Goal: Register for event/course

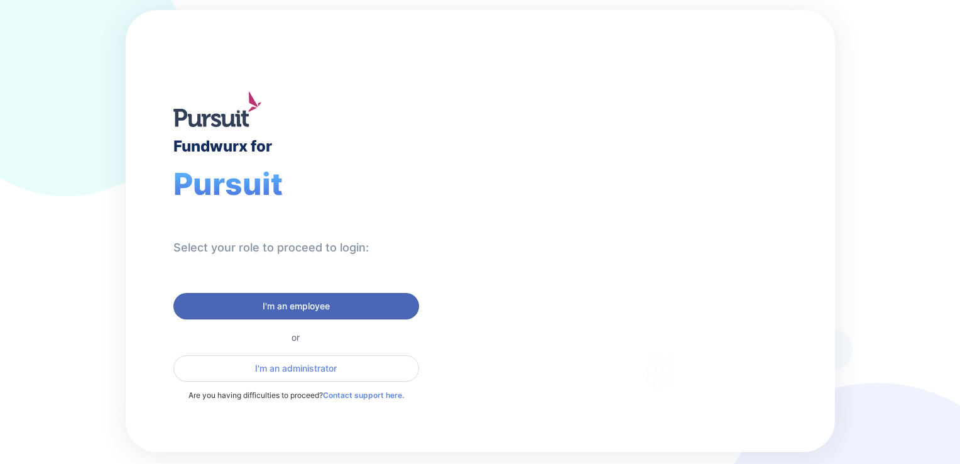
click at [241, 313] on button "I'm an employee" at bounding box center [296, 306] width 246 height 26
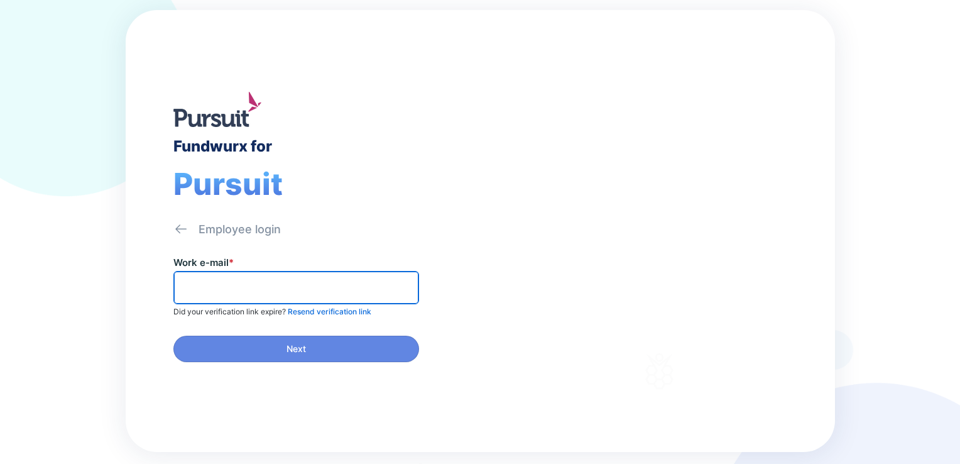
click at [246, 295] on input "text" at bounding box center [296, 287] width 234 height 19
type input "**********"
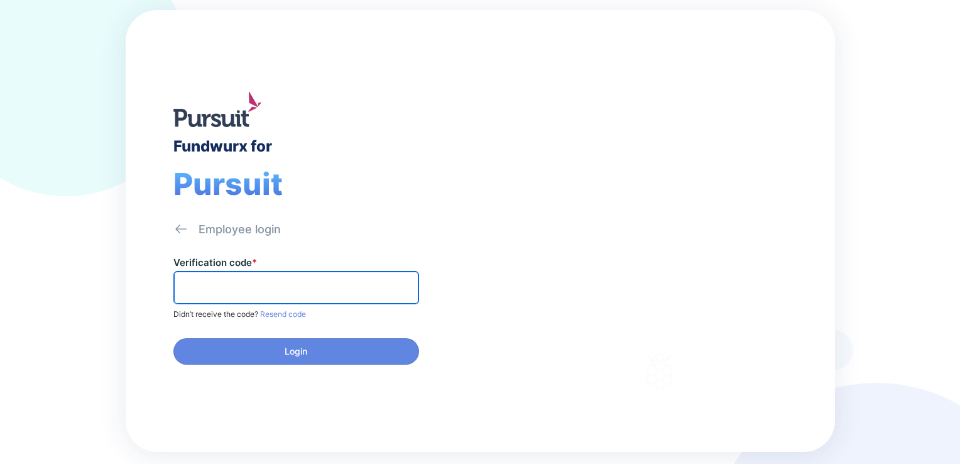
click at [300, 287] on input "text" at bounding box center [296, 287] width 234 height 19
type input "******"
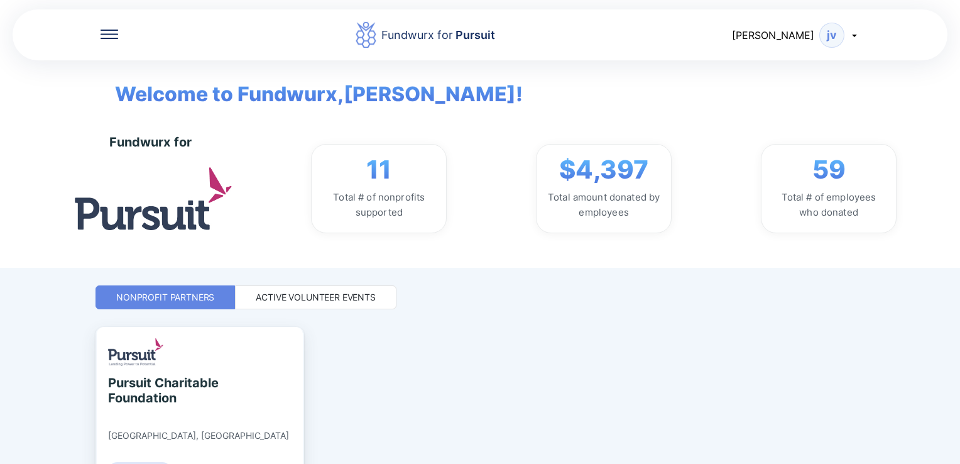
click at [106, 37] on icon at bounding box center [110, 37] width 18 height 1
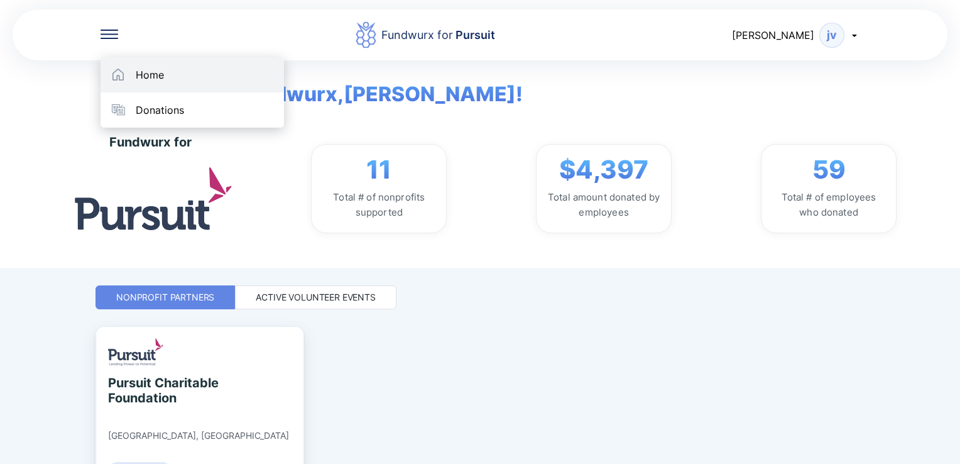
click at [136, 84] on div "Home" at bounding box center [192, 74] width 183 height 35
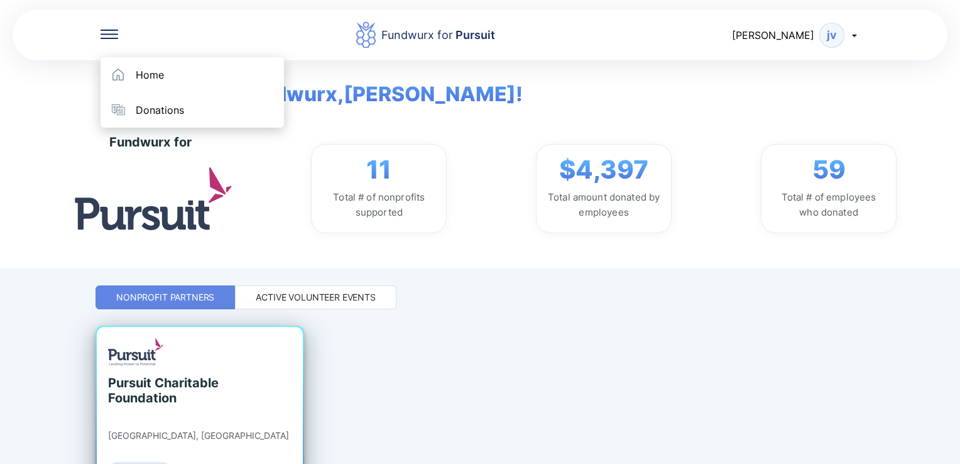
scroll to position [81, 0]
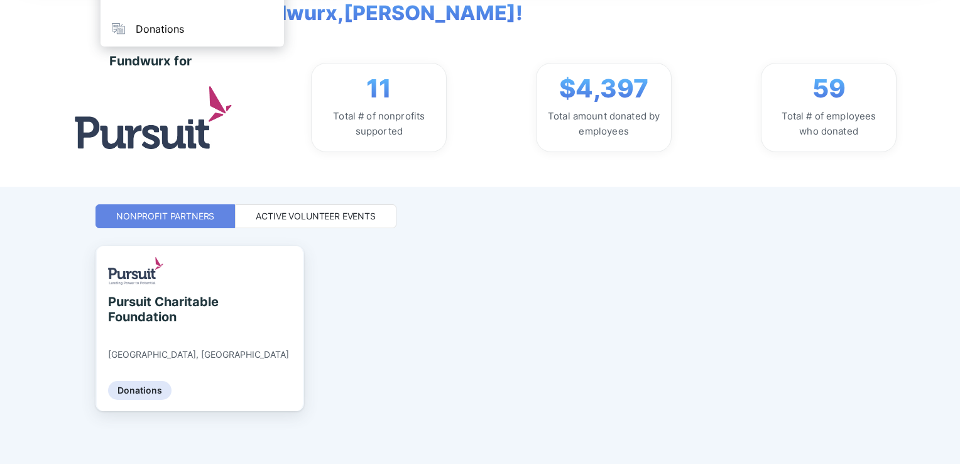
click at [339, 222] on div "Active Volunteer Events" at bounding box center [315, 216] width 161 height 24
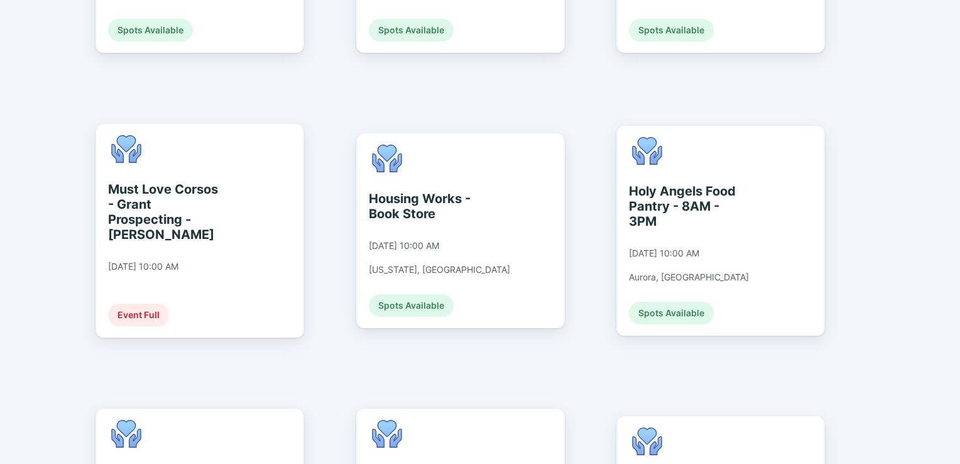
scroll to position [1928, 0]
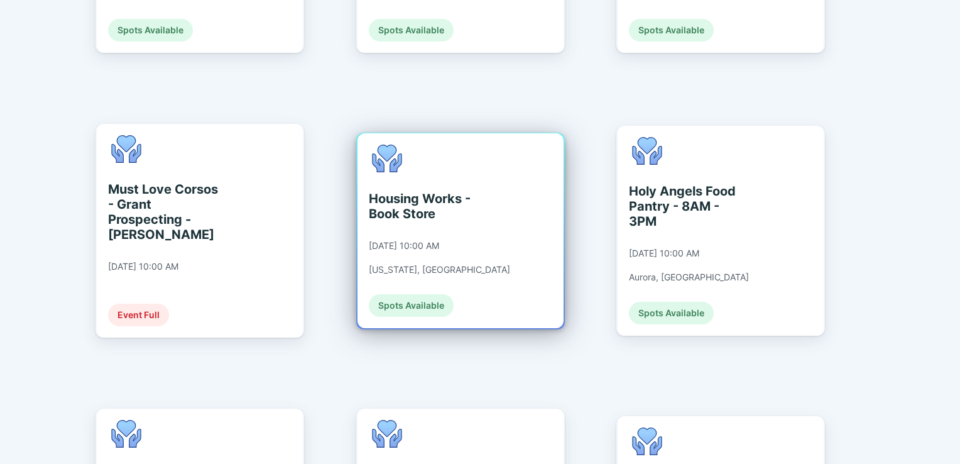
click at [397, 191] on div "Housing Works - Book Store" at bounding box center [426, 206] width 115 height 30
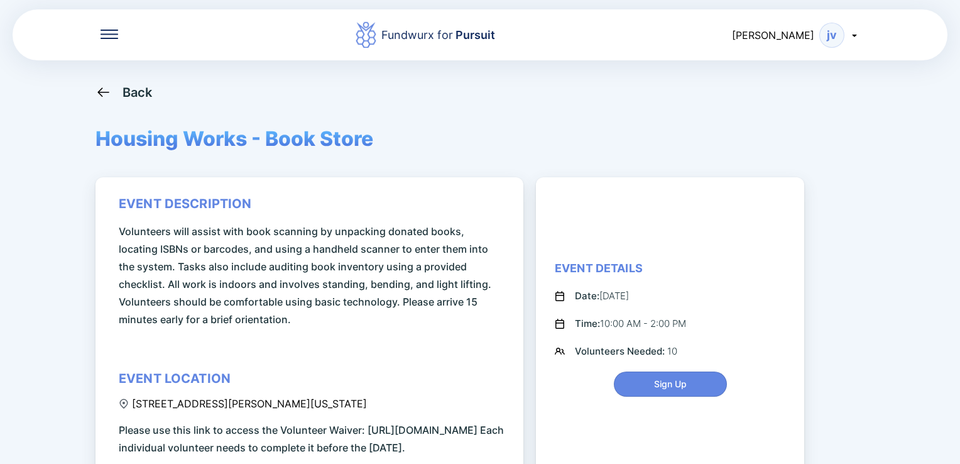
click at [101, 94] on icon at bounding box center [104, 92] width 16 height 16
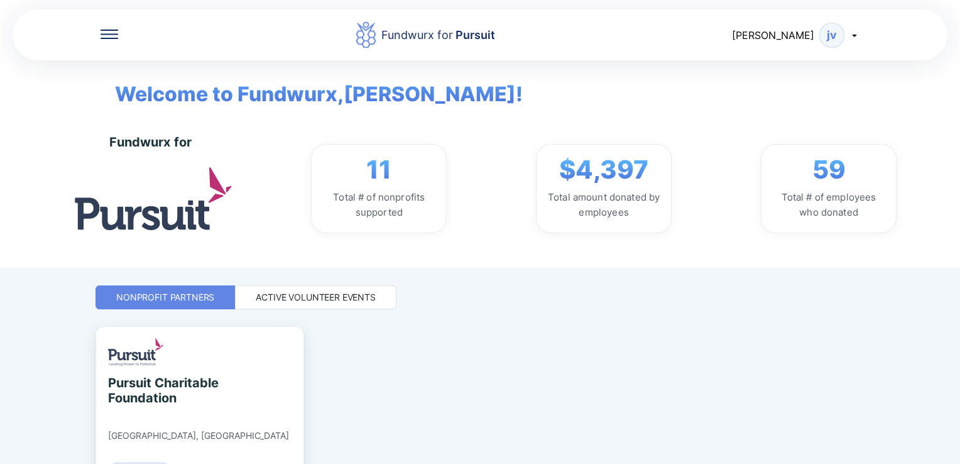
scroll to position [81, 0]
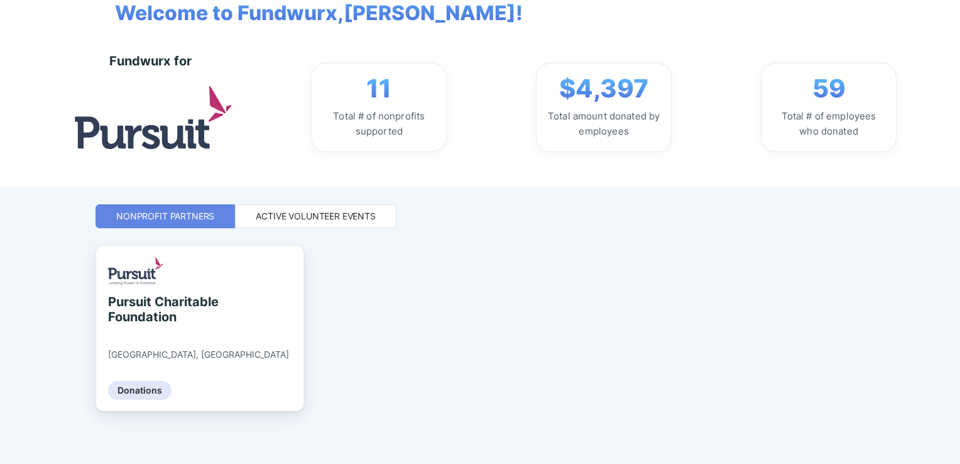
click at [338, 217] on div "Active Volunteer Events" at bounding box center [316, 216] width 120 height 13
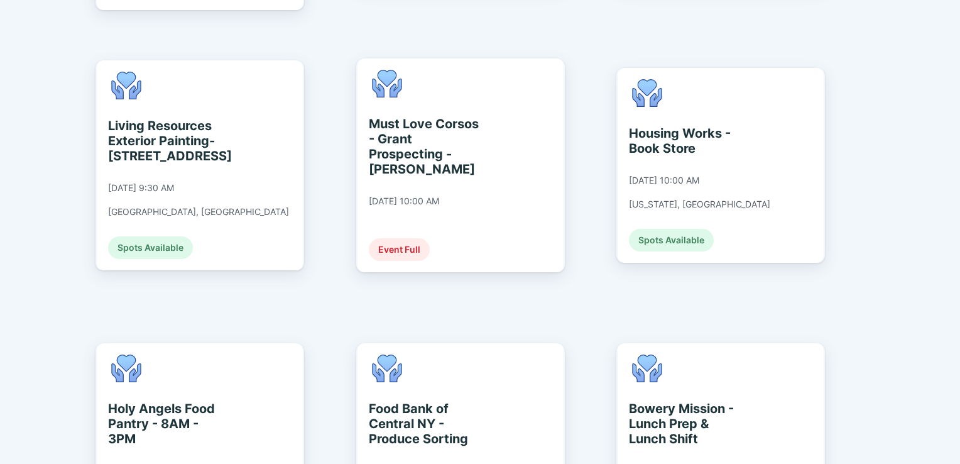
scroll to position [1965, 0]
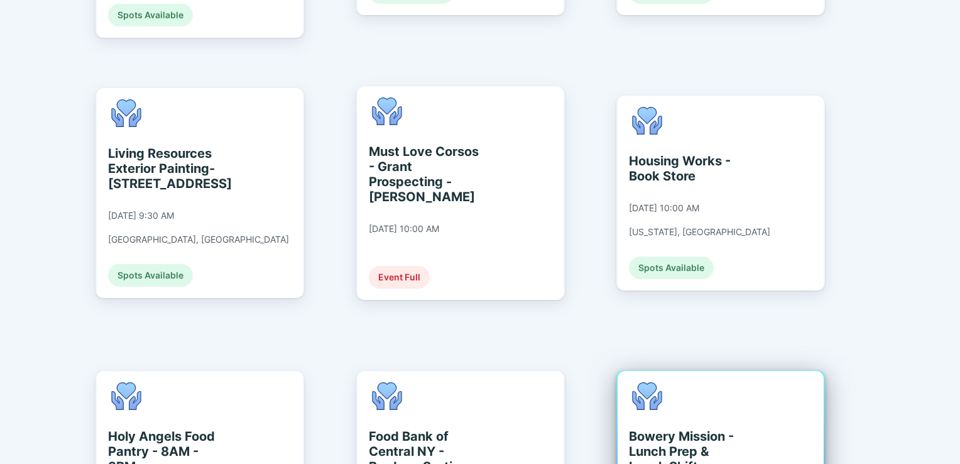
click at [667, 429] on div "Bowery Mission - Lunch Prep & Lunch Shift" at bounding box center [686, 451] width 115 height 45
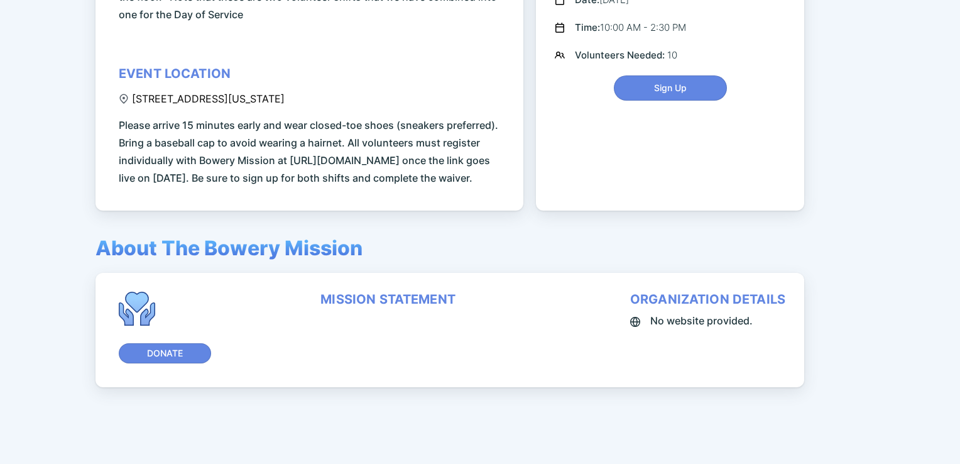
scroll to position [339, 0]
click at [674, 67] on div "Event Details Date: [DATE] Time: 10:00 AM - 2:30 PM Volunteers Needed: 10 Sign …" at bounding box center [670, 33] width 231 height 136
click at [646, 82] on span "Sign Up" at bounding box center [670, 88] width 97 height 13
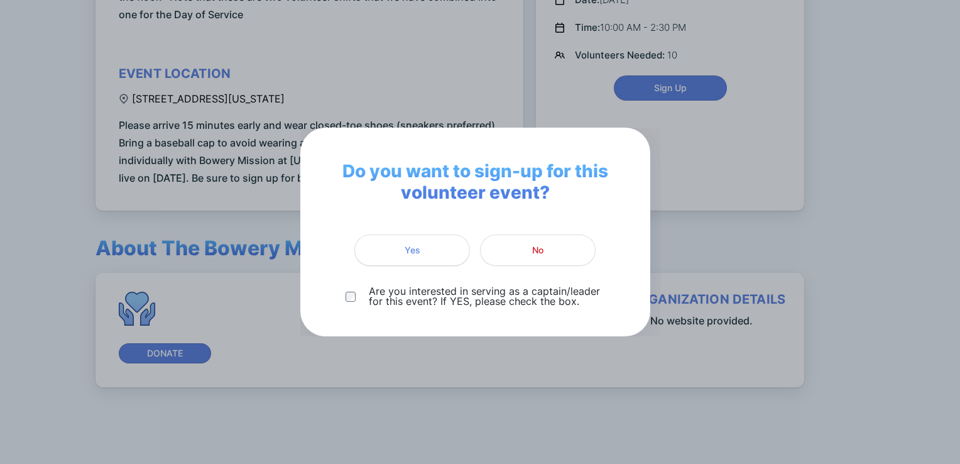
click at [413, 256] on span "Yes" at bounding box center [413, 250] width 16 height 13
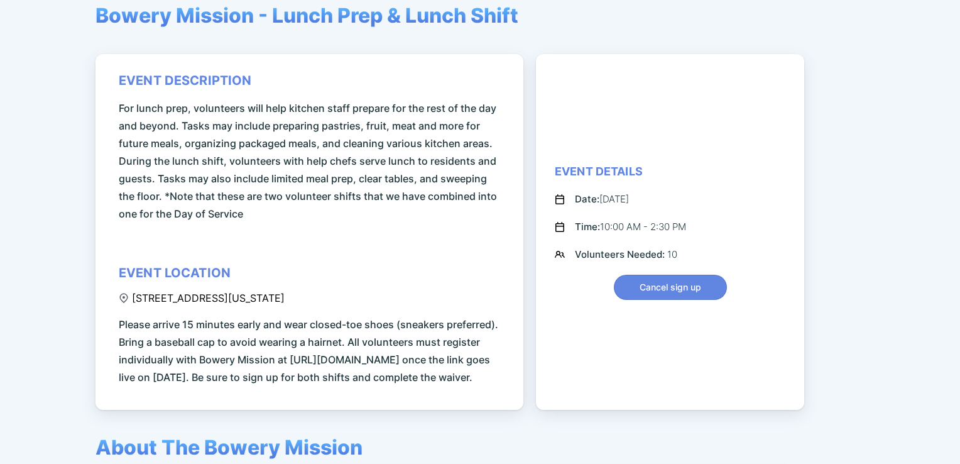
scroll to position [0, 0]
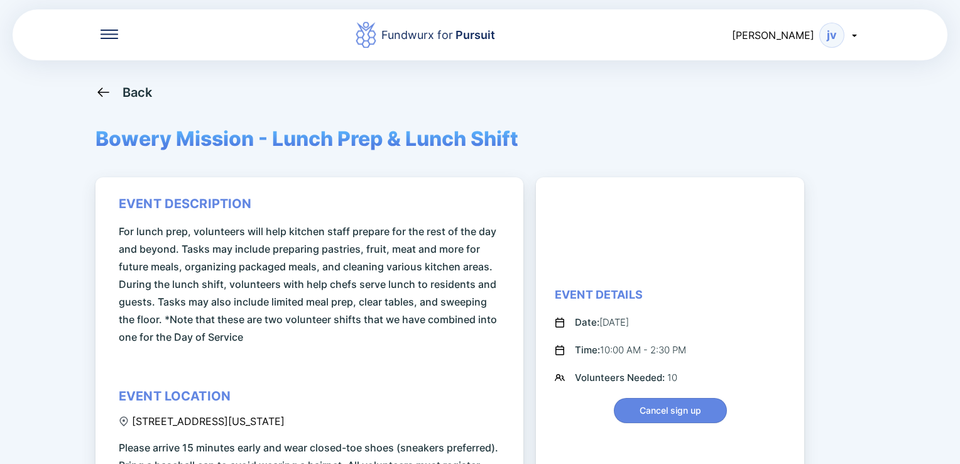
click at [792, 42] on div "[PERSON_NAME]" at bounding box center [796, 35] width 128 height 25
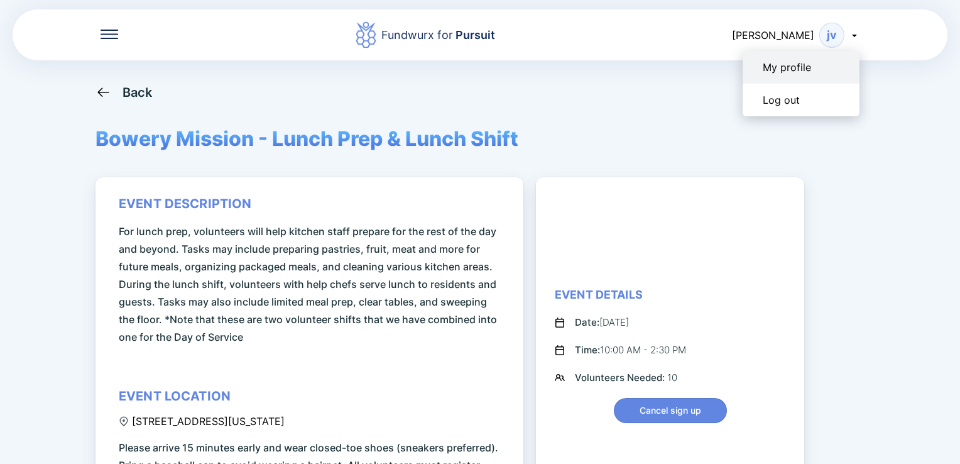
click at [762, 63] on div "My profile" at bounding box center [801, 67] width 117 height 33
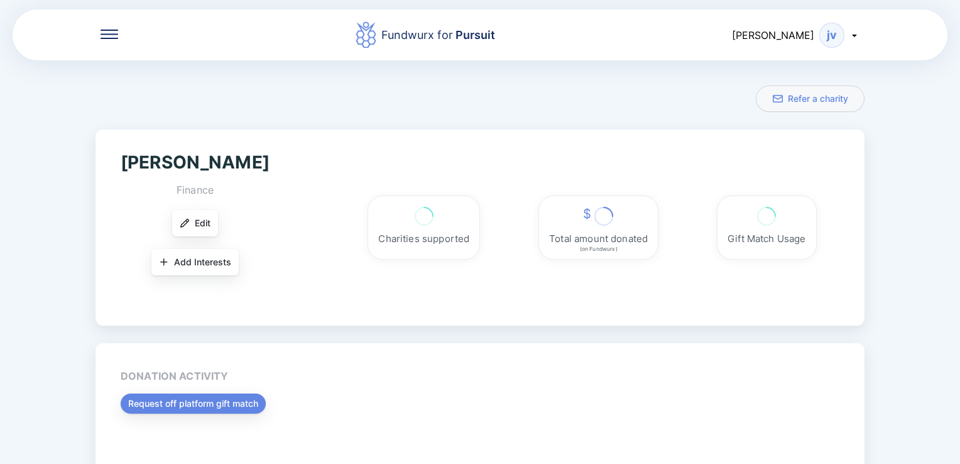
click at [762, 63] on div "Fundwurx for Pursuit [PERSON_NAME] a charity [PERSON_NAME] Finance Edit Add Int…" at bounding box center [480, 232] width 960 height 464
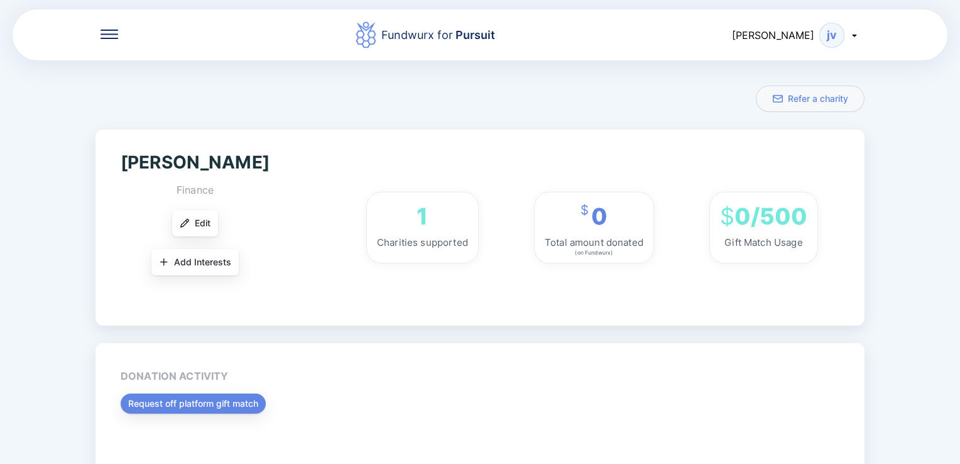
click at [116, 25] on div "Fundwurx for Pursuit [PERSON_NAME]" at bounding box center [480, 34] width 935 height 53
click at [109, 34] on icon at bounding box center [110, 34] width 18 height 9
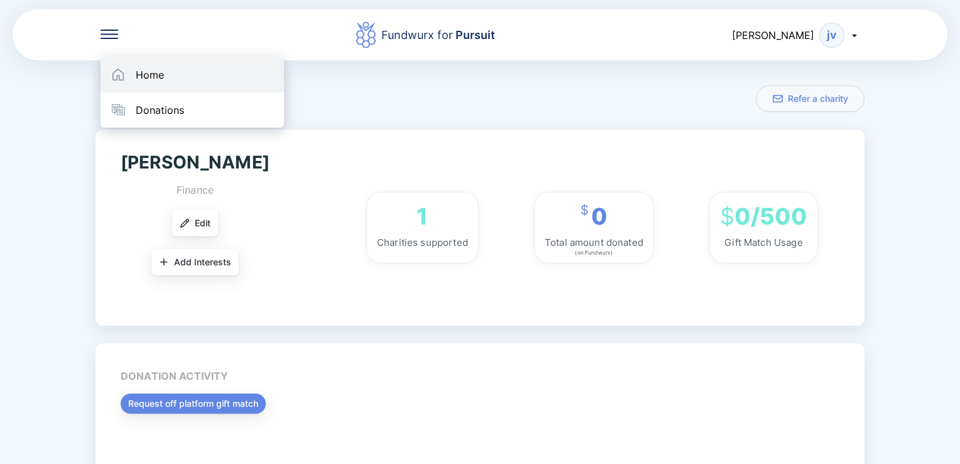
click at [123, 82] on div "Home" at bounding box center [192, 74] width 183 height 35
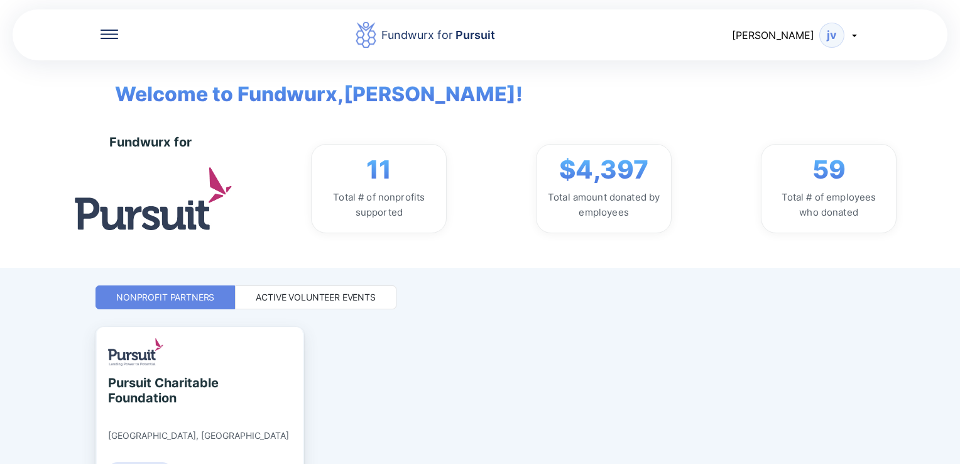
scroll to position [81, 0]
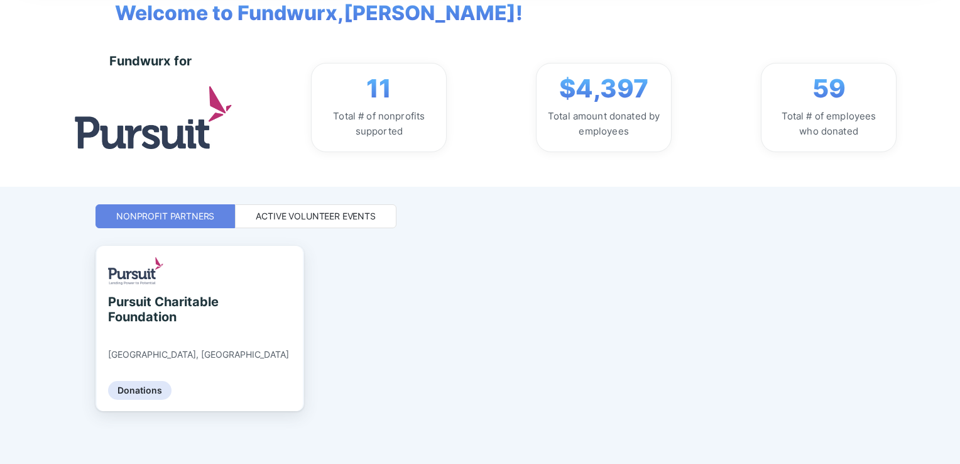
click at [349, 207] on div "Active Volunteer Events" at bounding box center [315, 216] width 161 height 24
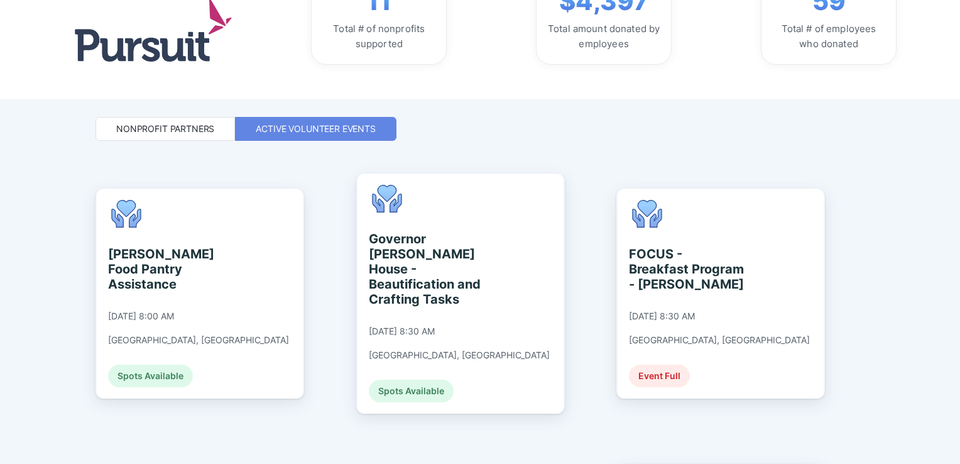
scroll to position [0, 0]
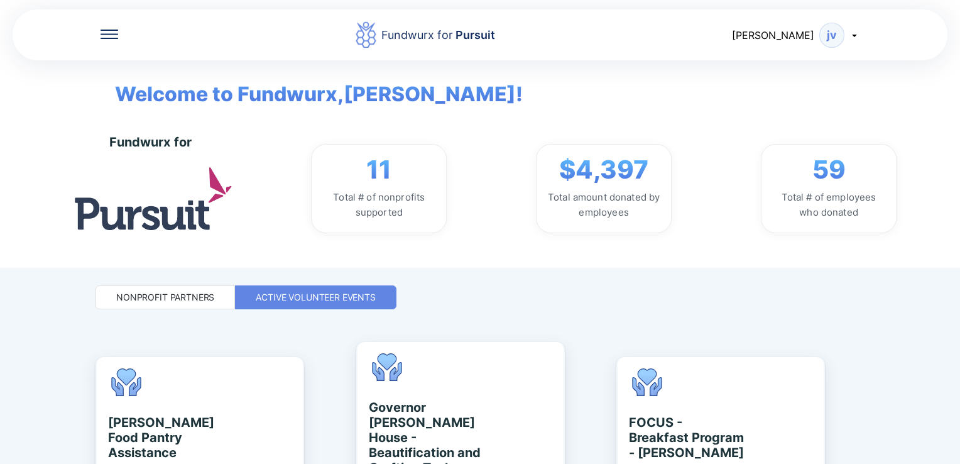
click at [271, 292] on div "Active Volunteer Events" at bounding box center [316, 297] width 120 height 13
click at [102, 30] on icon at bounding box center [110, 30] width 18 height 1
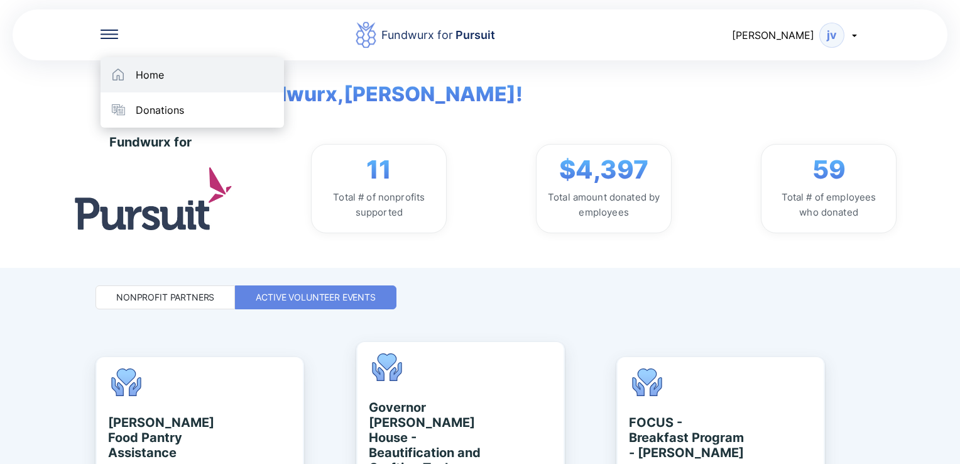
click at [134, 69] on div "Home" at bounding box center [192, 74] width 183 height 35
click at [148, 74] on div "Home" at bounding box center [150, 74] width 28 height 13
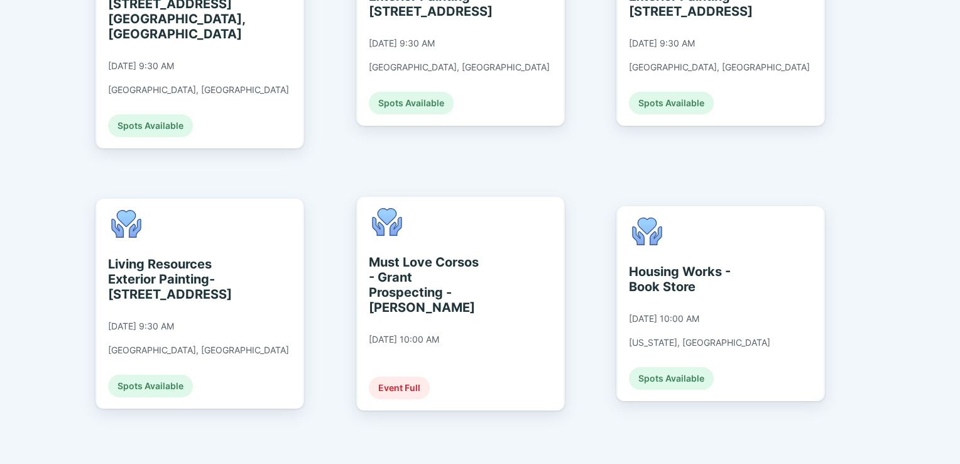
scroll to position [1887, 0]
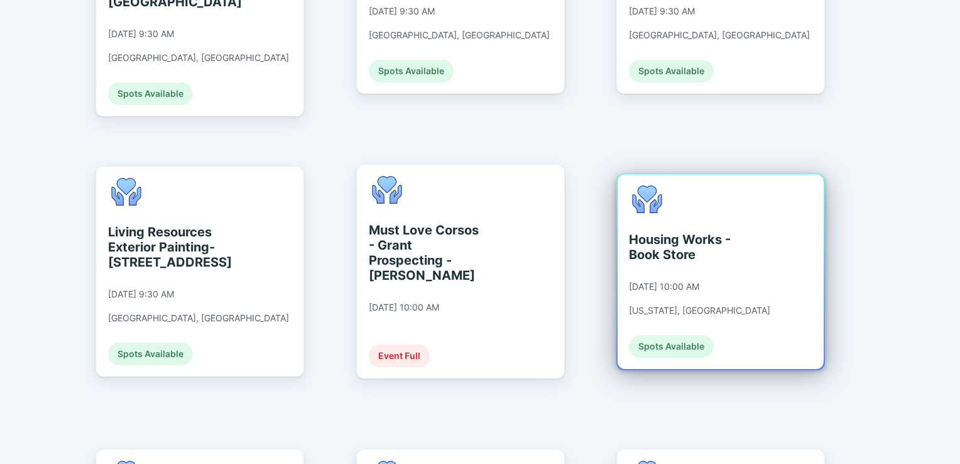
click at [689, 281] on div "[DATE] 10:00 AM" at bounding box center [664, 286] width 70 height 11
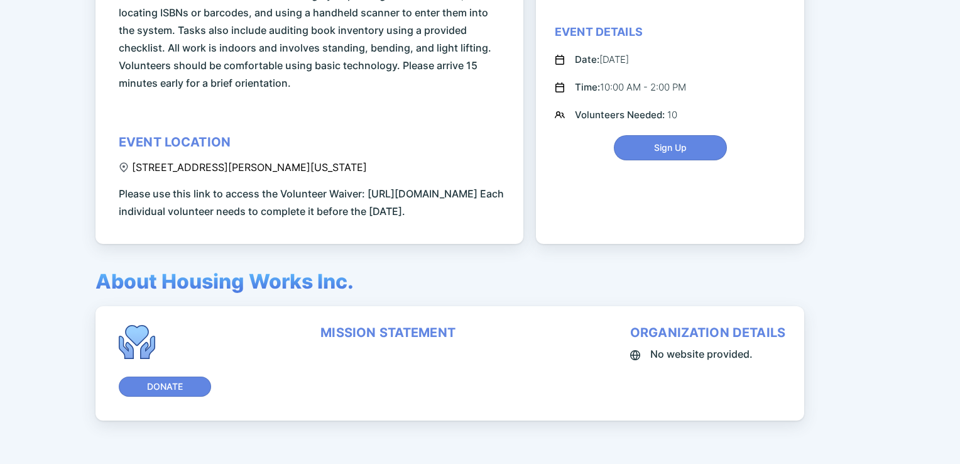
scroll to position [287, 0]
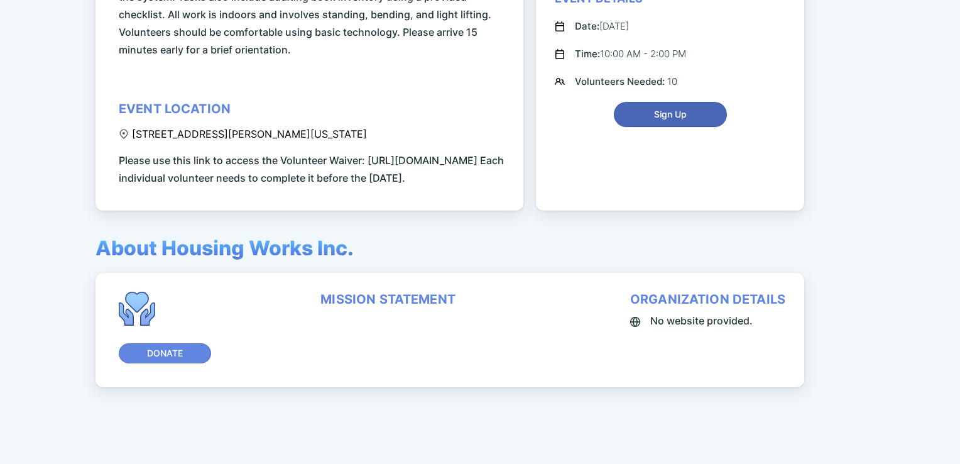
click at [661, 108] on span "Sign Up" at bounding box center [670, 114] width 33 height 13
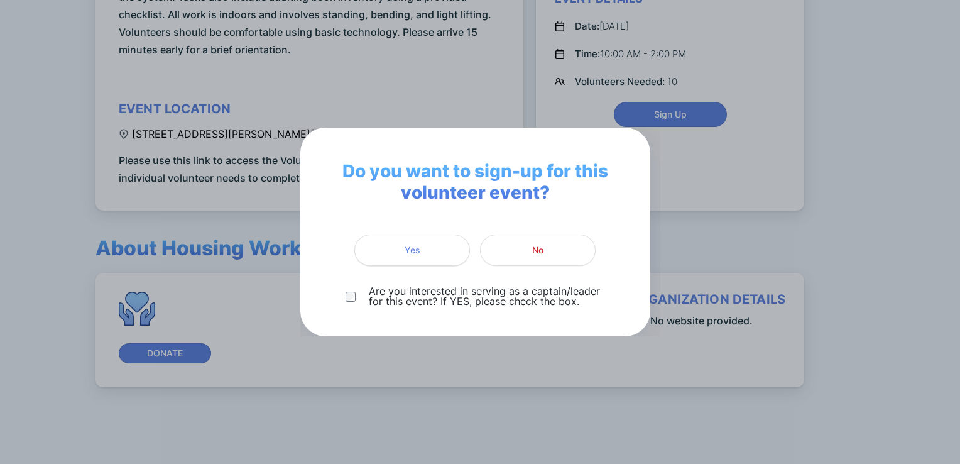
click at [382, 261] on button "Yes" at bounding box center [412, 249] width 116 height 31
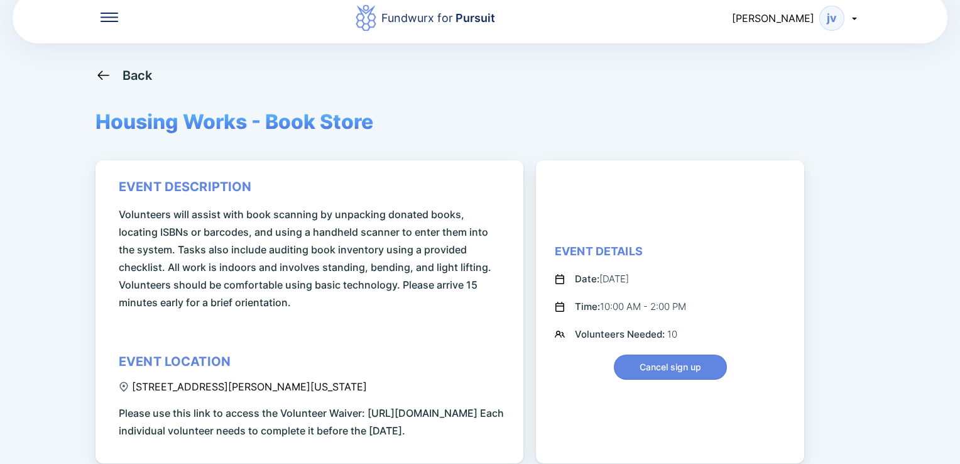
scroll to position [18, 0]
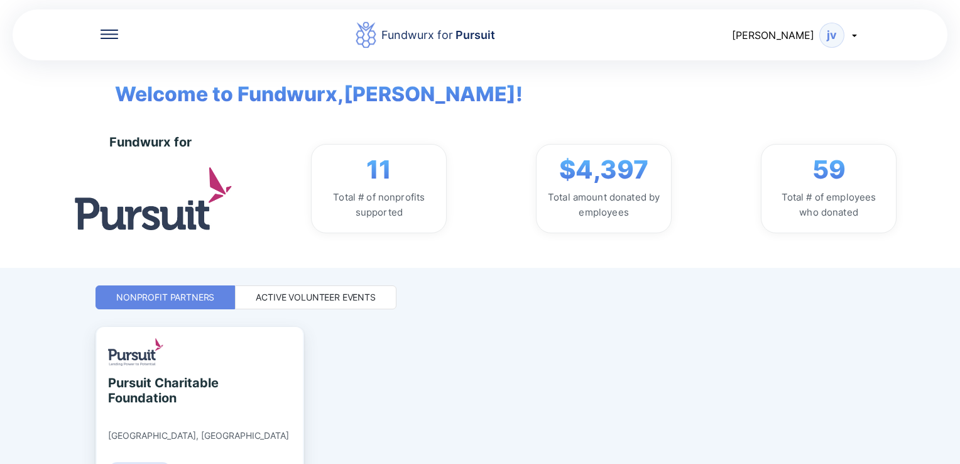
click at [295, 301] on div "Active Volunteer Events" at bounding box center [316, 297] width 120 height 13
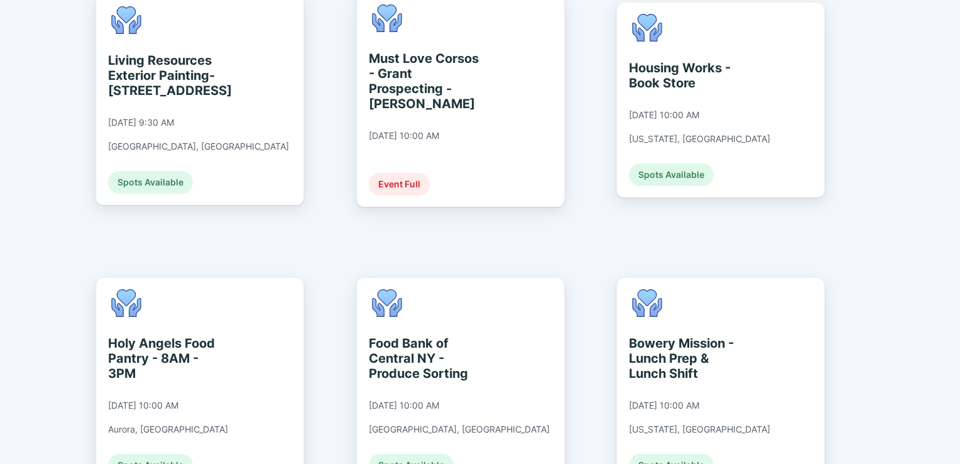
scroll to position [2060, 0]
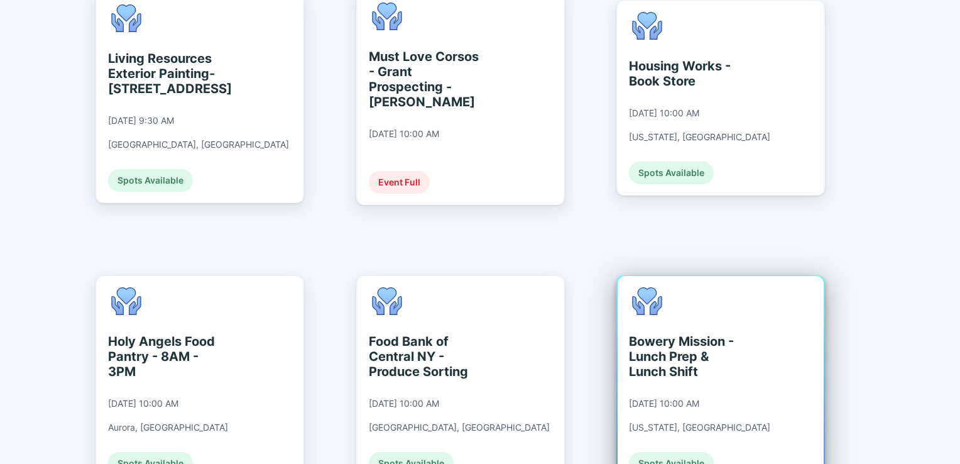
click at [671, 287] on div "Bowery Mission - Lunch Prep & Lunch Shift [DATE] 10:00 AM [US_STATE], [GEOGRAPH…" at bounding box center [699, 380] width 141 height 187
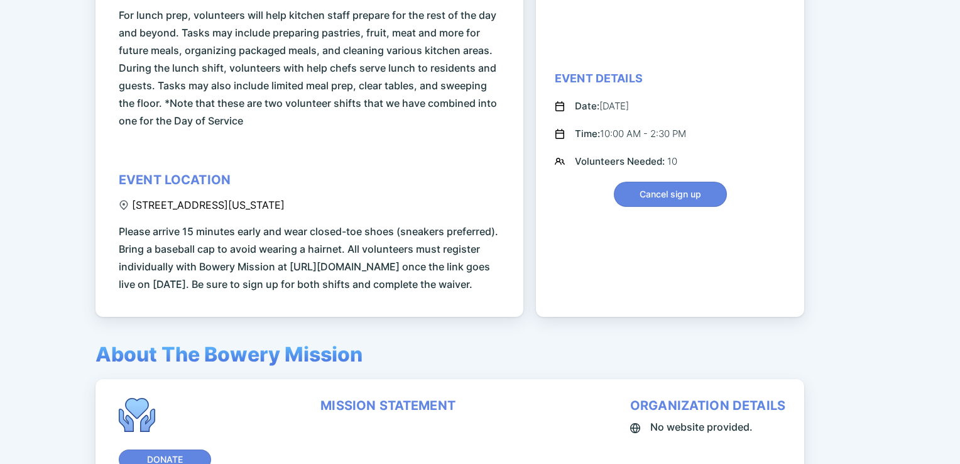
scroll to position [216, 0]
click at [678, 207] on button "Cancel sign up" at bounding box center [670, 194] width 113 height 25
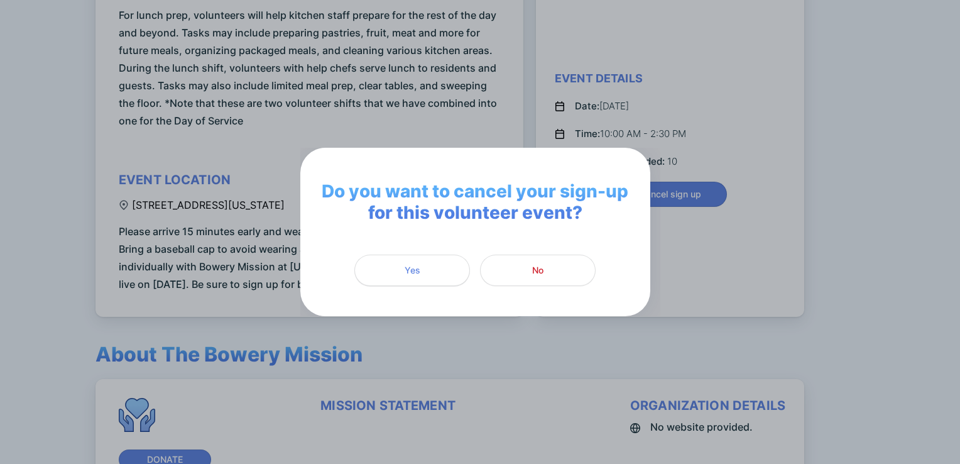
click at [430, 268] on span "Yes" at bounding box center [412, 270] width 99 height 13
